Goal: Task Accomplishment & Management: Complete application form

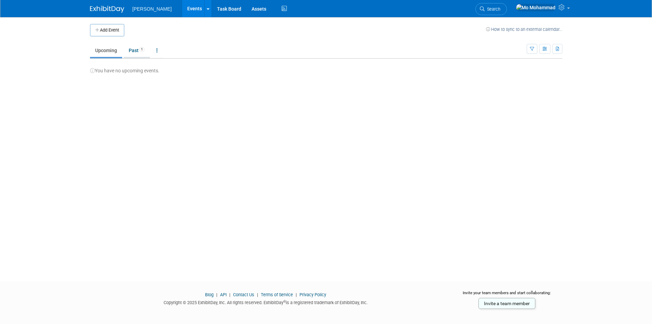
click at [140, 52] on link "Past 1" at bounding box center [137, 50] width 26 height 13
click at [530, 85] on td "Committed" at bounding box center [515, 84] width 94 height 20
click at [339, 92] on td "test In-Person" at bounding box center [231, 84] width 283 height 20
click at [110, 49] on link "Upcoming" at bounding box center [106, 50] width 32 height 13
click at [131, 54] on link "Past 1" at bounding box center [137, 50] width 26 height 13
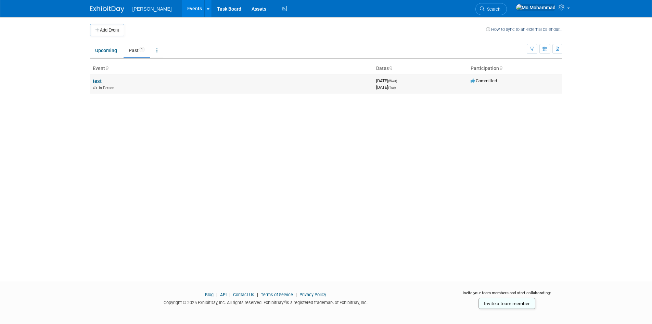
click at [499, 88] on td "Committed" at bounding box center [515, 84] width 94 height 20
click at [109, 53] on link "Upcoming" at bounding box center [106, 50] width 32 height 13
click at [108, 24] on button "Add Event" at bounding box center [107, 30] width 34 height 12
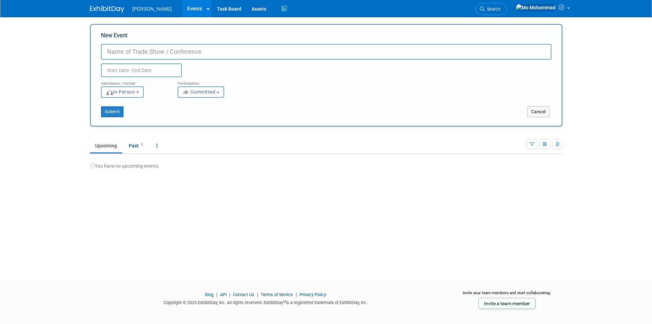
click at [173, 55] on input "New Event" at bounding box center [326, 52] width 451 height 16
type input "BSFW"
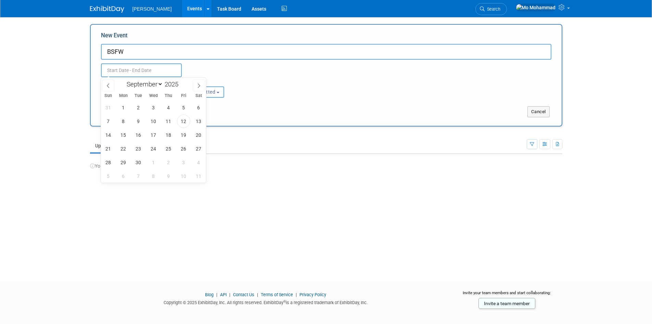
click at [167, 69] on input "text" at bounding box center [141, 70] width 81 height 14
click at [181, 82] on span at bounding box center [181, 82] width 5 height 4
type input "2026"
click at [168, 150] on span "24" at bounding box center [168, 148] width 13 height 13
click at [104, 164] on span "27" at bounding box center [108, 161] width 13 height 13
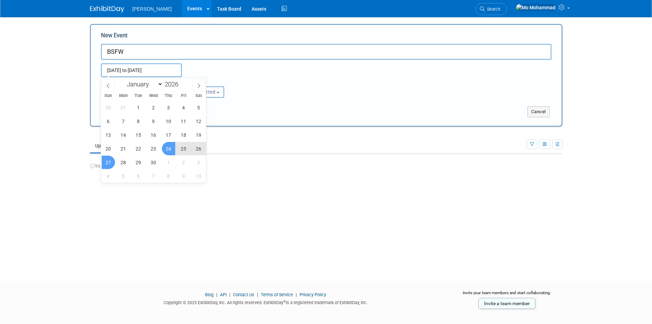
type input "Sep 24, 2026 to Sep 27, 2026"
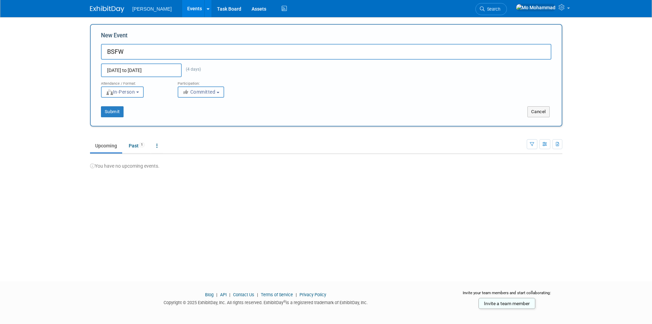
click at [195, 93] on span "Committed" at bounding box center [198, 91] width 33 height 5
click at [137, 8] on span "[PERSON_NAME]" at bounding box center [151, 8] width 39 height 5
click at [204, 12] on link at bounding box center [207, 8] width 7 height 17
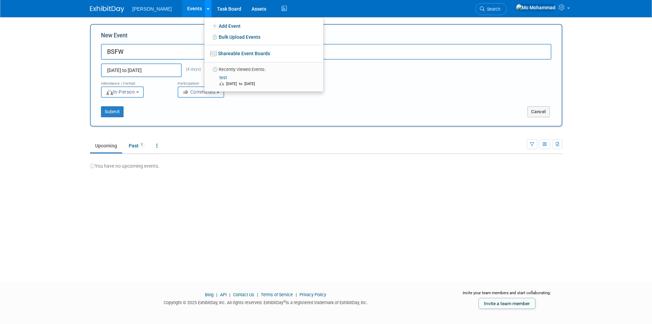
click at [204, 12] on link at bounding box center [207, 8] width 7 height 17
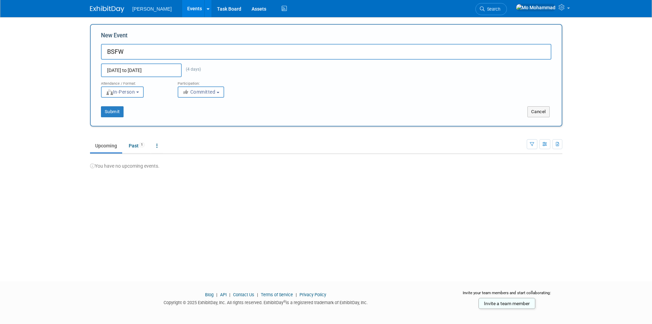
drag, startPoint x: 144, startPoint y: 50, endPoint x: 51, endPoint y: 53, distance: 92.5
click at [51, 53] on body "Epting Events Add Event Bulk Upload Events Shareable Event Boards Recently View…" at bounding box center [326, 162] width 652 height 324
type input "Testing"
click at [104, 113] on button "Submit" at bounding box center [112, 111] width 23 height 11
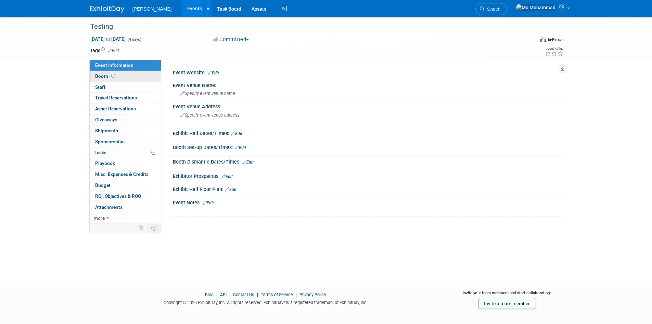
click at [135, 73] on link "Booth" at bounding box center [125, 76] width 71 height 11
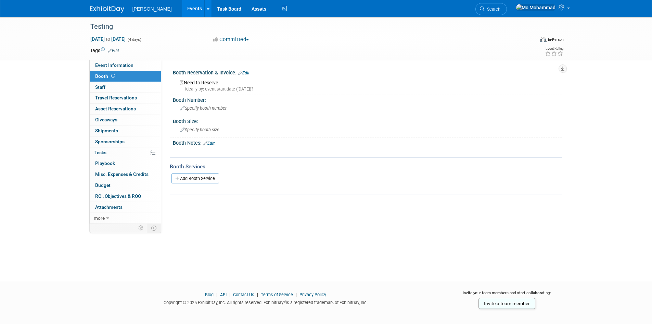
click at [243, 41] on button "Committed" at bounding box center [231, 39] width 41 height 7
click at [112, 8] on img at bounding box center [107, 9] width 34 height 7
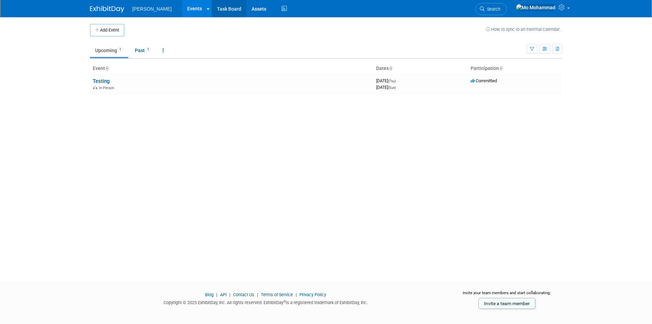
click at [214, 10] on link "Task Board" at bounding box center [229, 8] width 35 height 17
click at [561, 8] on icon at bounding box center [563, 7] width 8 height 6
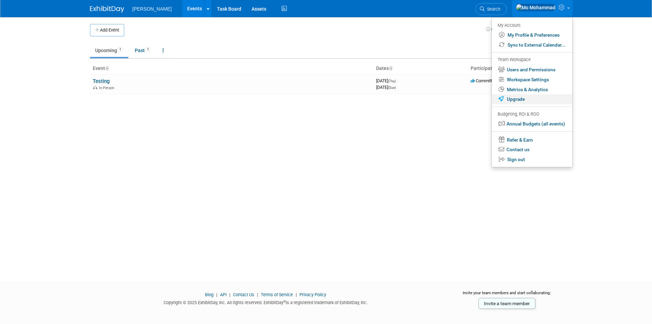
click at [537, 98] on link "Upgrade" at bounding box center [532, 99] width 80 height 10
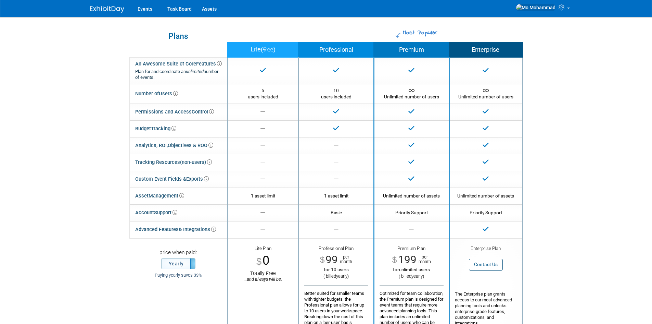
click at [118, 8] on img at bounding box center [107, 9] width 34 height 7
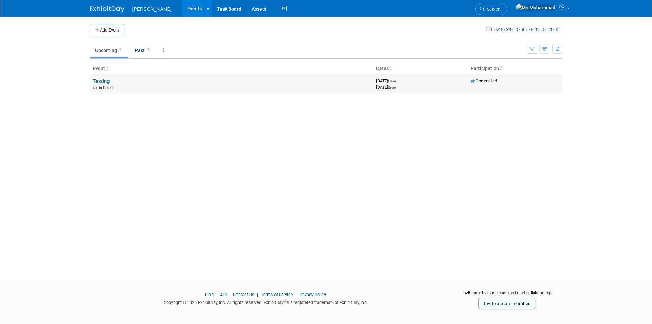
click at [126, 84] on td "Testing In-Person" at bounding box center [231, 84] width 283 height 20
click at [99, 85] on div "In-Person" at bounding box center [232, 87] width 278 height 5
click at [101, 82] on link "Testing" at bounding box center [101, 81] width 17 height 6
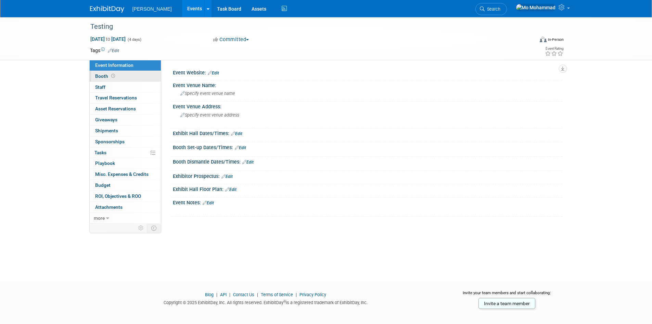
click at [128, 74] on link "Booth" at bounding box center [125, 76] width 71 height 11
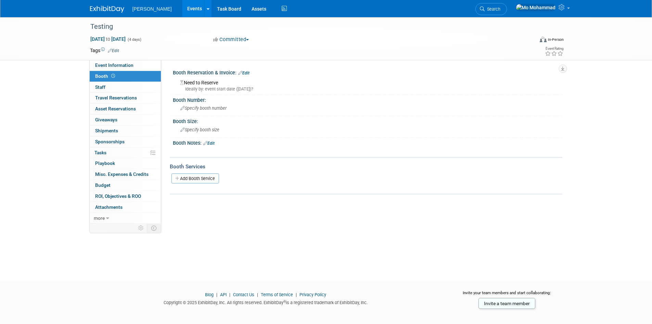
click at [244, 74] on link "Edit" at bounding box center [243, 73] width 11 height 5
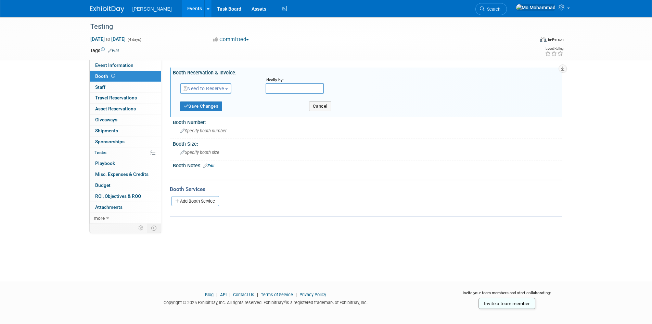
click at [224, 90] on span "Need to Reserve" at bounding box center [203, 88] width 41 height 5
click at [224, 89] on span "Need to Reserve" at bounding box center [203, 88] width 41 height 5
click at [325, 105] on button "Cancel" at bounding box center [320, 106] width 22 height 10
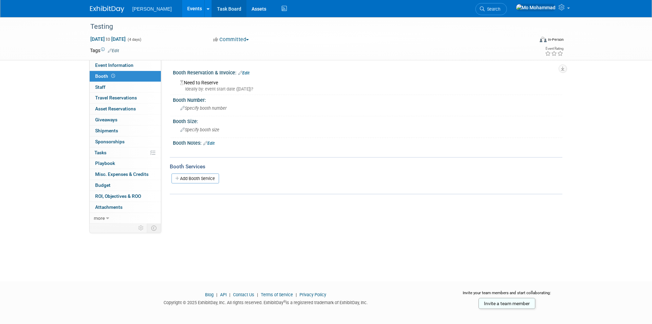
click at [212, 13] on link "Task Board" at bounding box center [229, 8] width 35 height 17
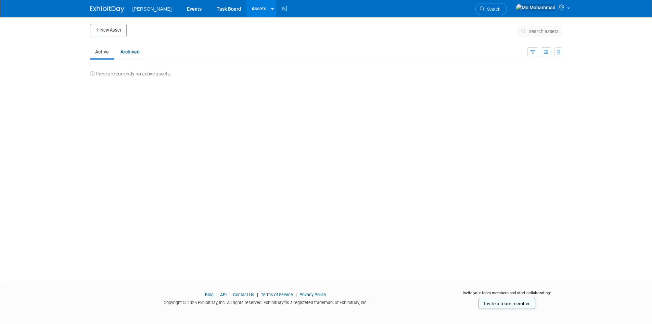
click at [136, 8] on span "[PERSON_NAME]" at bounding box center [151, 8] width 39 height 5
click at [94, 8] on img at bounding box center [107, 9] width 34 height 7
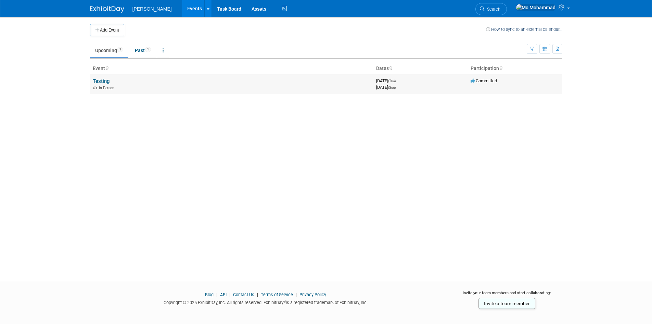
click at [329, 87] on div "In-Person" at bounding box center [232, 87] width 278 height 5
click at [108, 81] on link "Testing" at bounding box center [101, 81] width 17 height 6
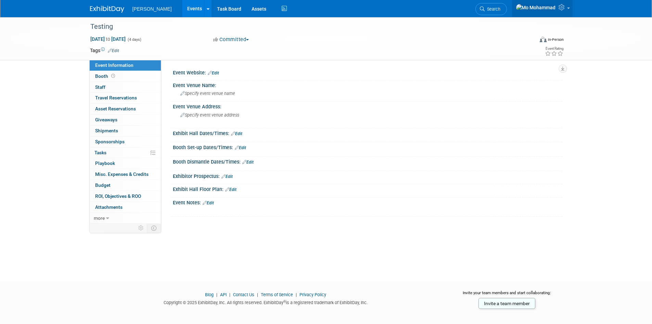
click at [566, 6] on icon at bounding box center [563, 7] width 8 height 6
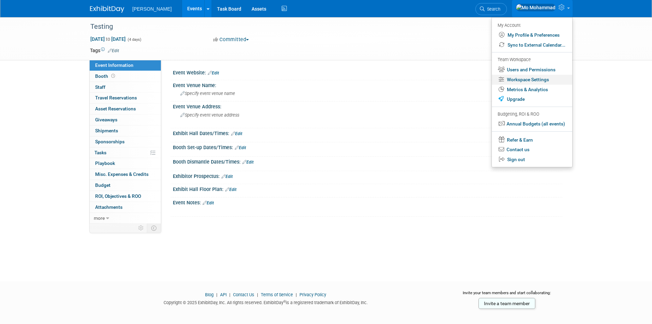
click at [530, 80] on link "Workspace Settings" at bounding box center [532, 80] width 80 height 10
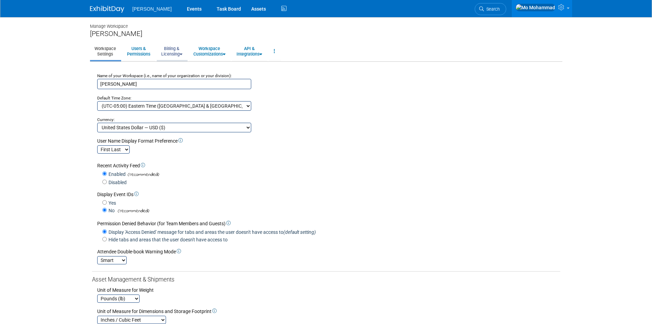
click at [187, 55] on link "Billing & Licensing" at bounding box center [172, 51] width 30 height 17
click at [223, 52] on link "Workspace Customizations" at bounding box center [209, 51] width 41 height 17
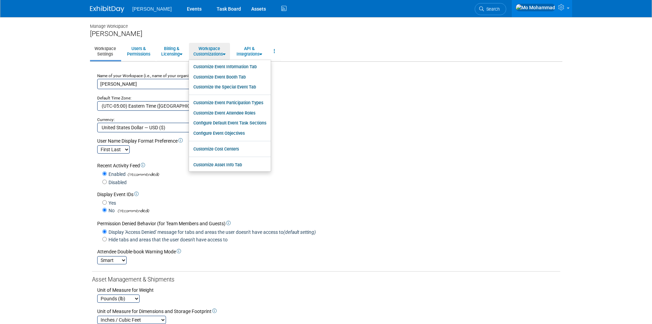
click at [373, 130] on div "Name of your Workspace (i.e., name of your organization or your division): [PER…" at bounding box center [326, 101] width 468 height 62
